Goal: Task Accomplishment & Management: Manage account settings

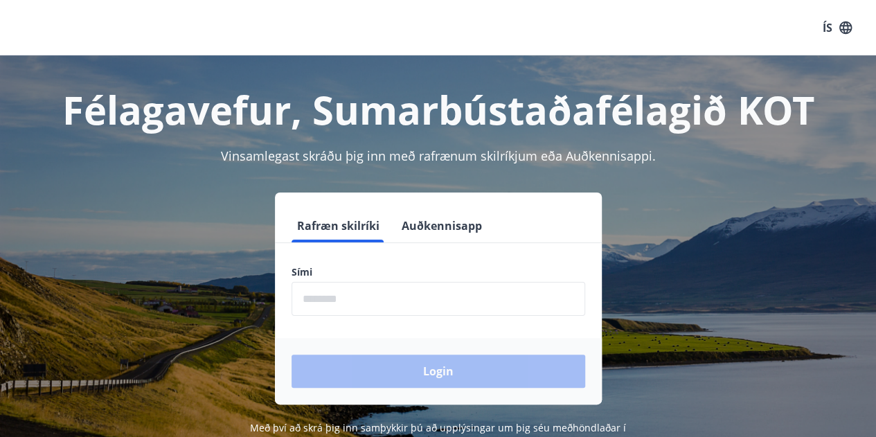
click at [450, 293] on input "phone" at bounding box center [438, 299] width 294 height 34
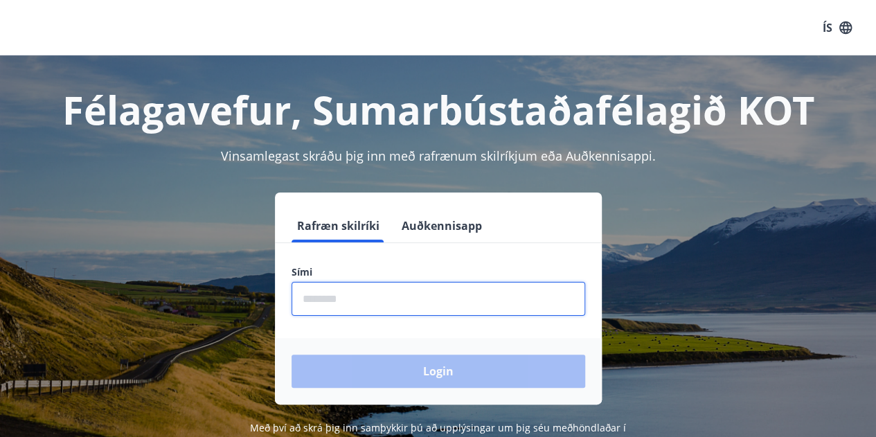
type input "********"
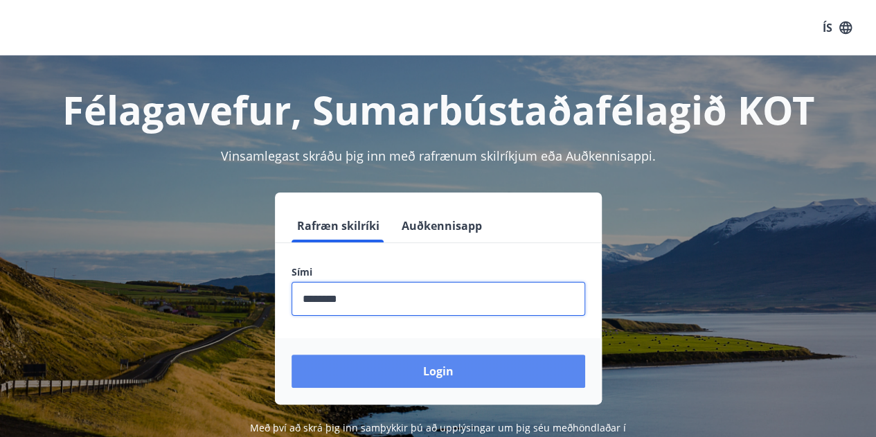
click at [377, 361] on button "Login" at bounding box center [438, 370] width 294 height 33
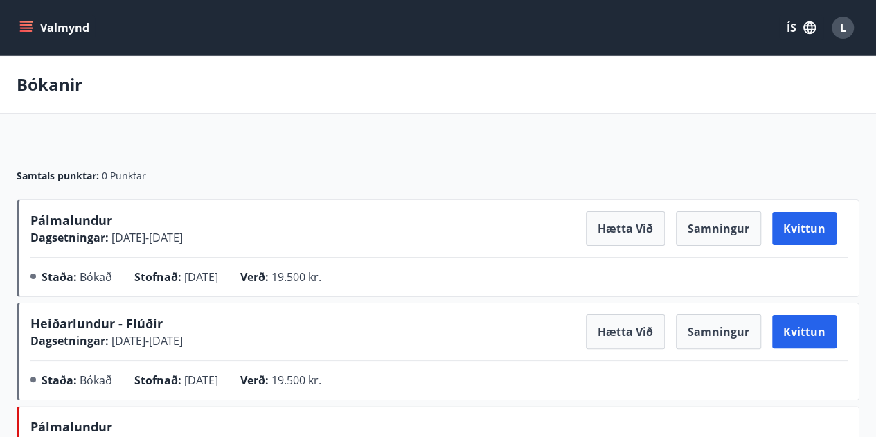
click at [330, 95] on div "Bókanir" at bounding box center [438, 84] width 876 height 57
